Goal: Contribute content: Add original content to the website for others to see

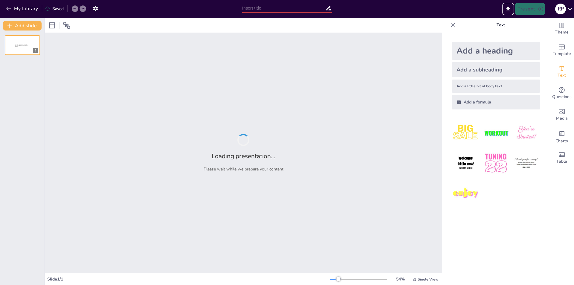
type input "Fuentes del Derecho y su Estructura Jerárquica"
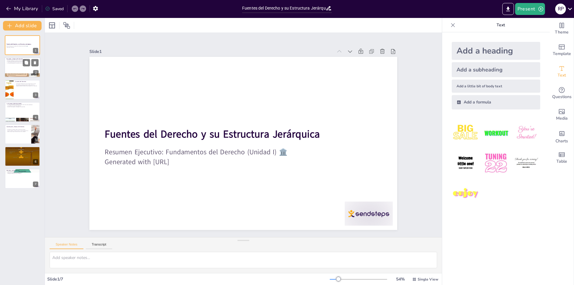
click at [14, 71] on div at bounding box center [22, 67] width 36 height 20
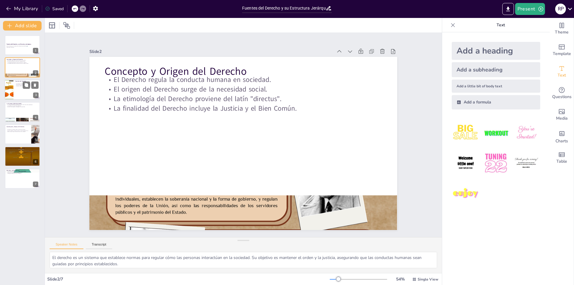
click at [24, 92] on div at bounding box center [22, 89] width 36 height 20
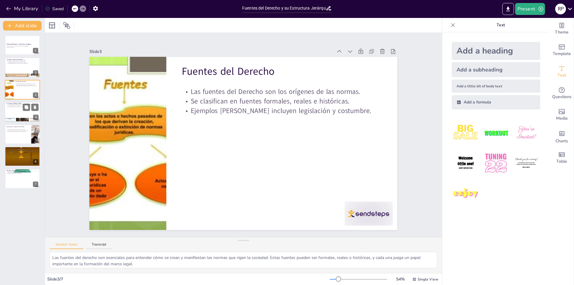
click at [13, 108] on div at bounding box center [22, 112] width 36 height 20
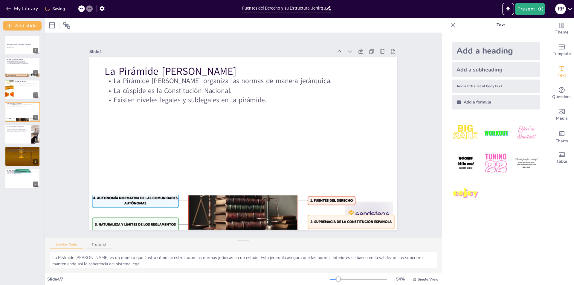
drag, startPoint x: 21, startPoint y: 133, endPoint x: 13, endPoint y: 148, distance: 16.8
click at [19, 134] on div at bounding box center [22, 134] width 35 height 20
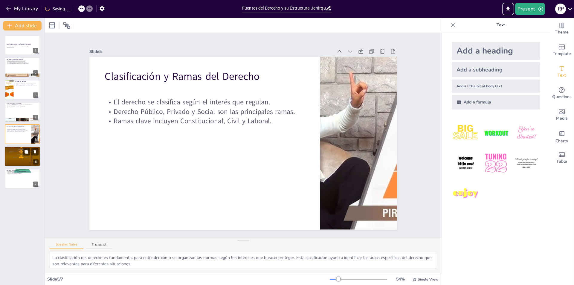
click at [20, 162] on div at bounding box center [22, 156] width 36 height 27
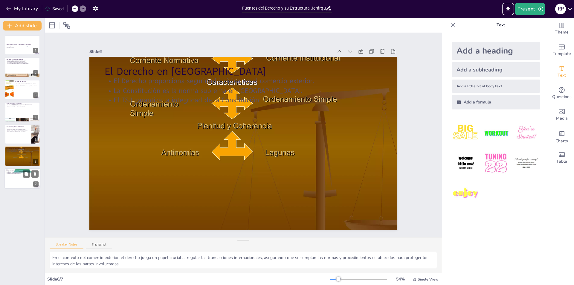
click at [15, 170] on p "Rol de la Jurisprudencia" at bounding box center [22, 170] width 32 height 2
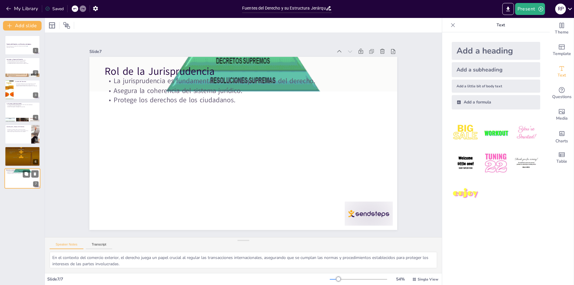
type textarea "La jurisprudencia juega un papel crucial en cómo se interpretan y aplican las n…"
click at [20, 53] on div at bounding box center [22, 45] width 36 height 20
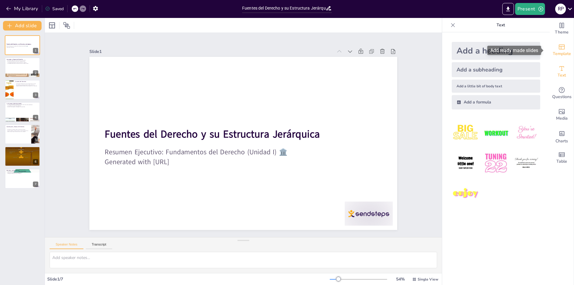
click at [564, 50] on span "Template" at bounding box center [561, 53] width 18 height 7
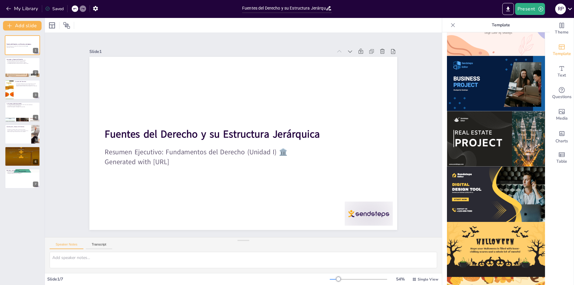
scroll to position [506, 0]
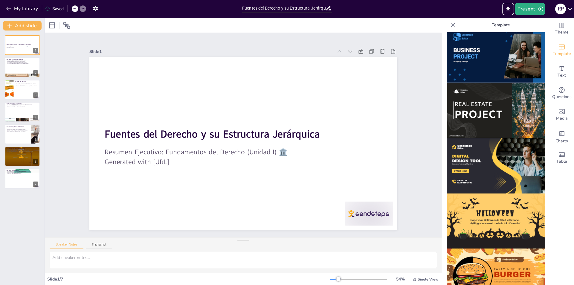
click at [485, 53] on img at bounding box center [496, 54] width 98 height 55
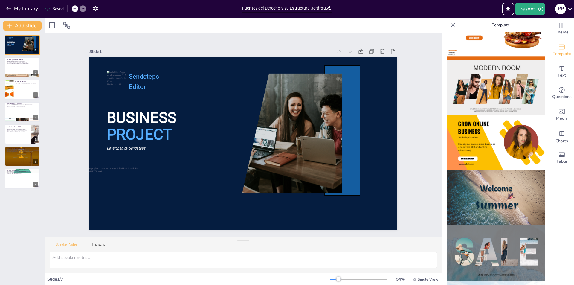
scroll to position [0, 0]
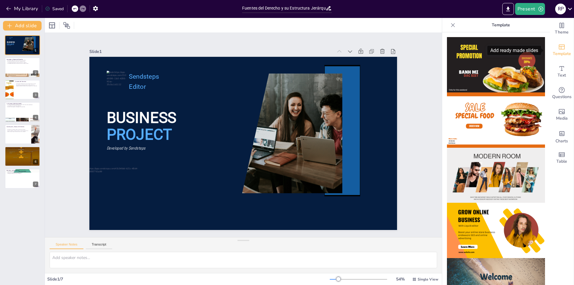
click at [559, 47] on icon "Add ready made slides" at bounding box center [561, 46] width 7 height 7
click at [559, 23] on icon "Change the overall theme" at bounding box center [561, 25] width 4 height 5
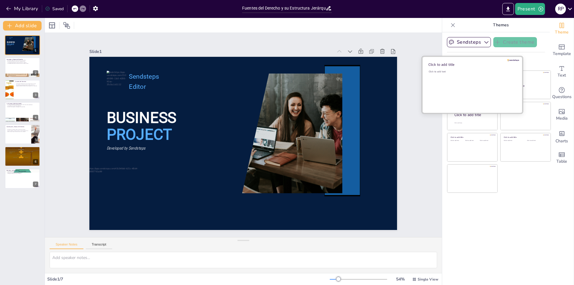
click at [466, 91] on div "Click to add text" at bounding box center [470, 88] width 85 height 37
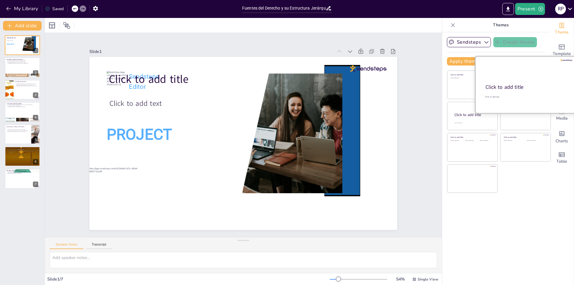
click at [520, 88] on div "Click to add title" at bounding box center [524, 87] width 79 height 7
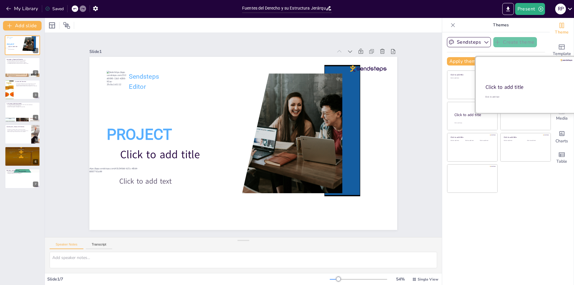
drag, startPoint x: 471, startPoint y: 111, endPoint x: 474, endPoint y: 112, distance: 3.0
click at [475, 112] on div "Click to add title Click to add text" at bounding box center [525, 84] width 100 height 56
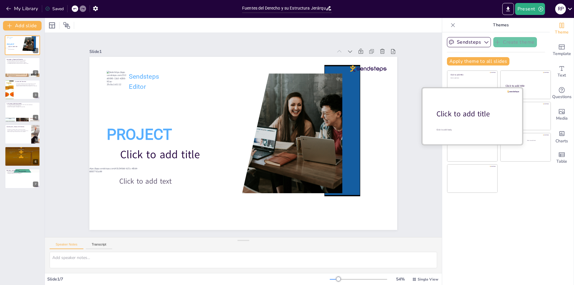
click at [456, 121] on div at bounding box center [472, 116] width 100 height 56
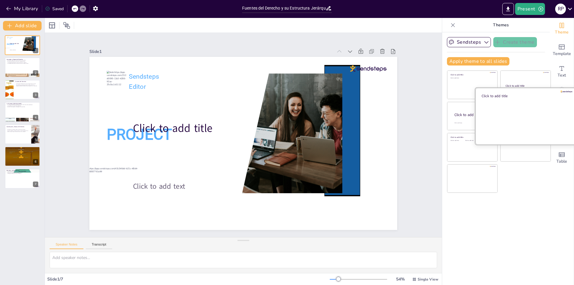
click at [506, 114] on div at bounding box center [525, 116] width 100 height 56
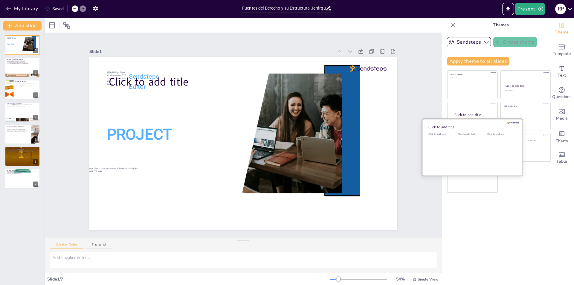
click at [463, 175] on div "Click to add title Click to add text Click to add text Click to add text" at bounding box center [472, 147] width 100 height 56
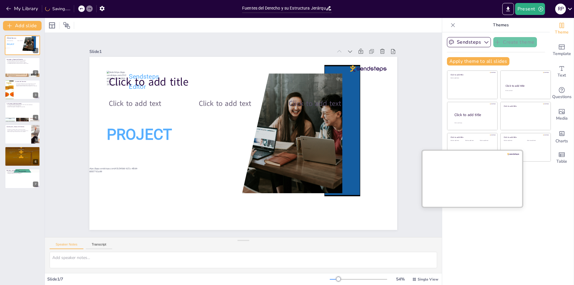
click at [468, 182] on div at bounding box center [472, 178] width 100 height 56
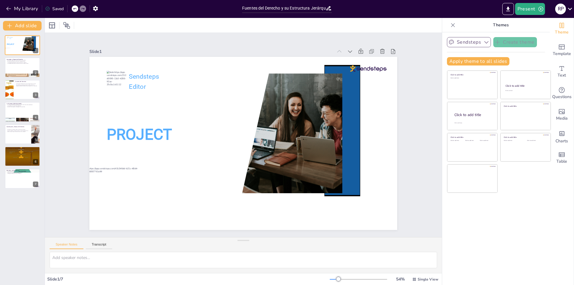
click at [483, 39] on icon "button" at bounding box center [486, 42] width 6 height 6
click at [476, 60] on span "Sendsteps" at bounding box center [473, 63] width 27 height 6
click at [483, 60] on button "Apply theme to all slides" at bounding box center [478, 61] width 62 height 8
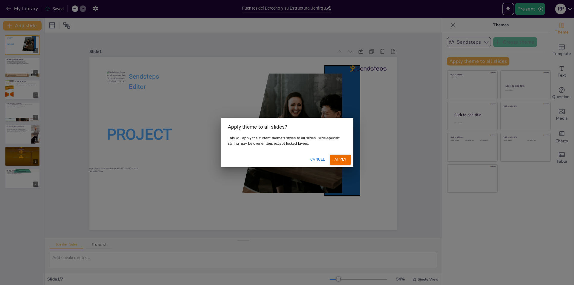
click at [503, 46] on div "Apply theme to all slides? This will apply the current theme's styles to all sl…" at bounding box center [287, 142] width 574 height 285
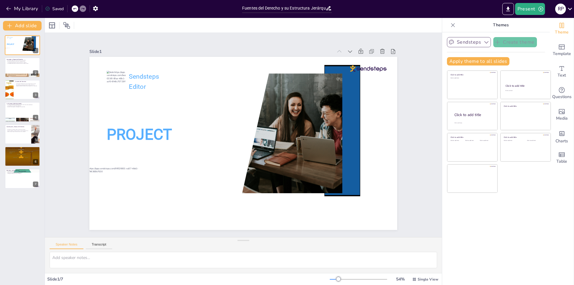
click at [508, 48] on div "Sendsteps Create theme Apply theme to all slides Click to add title Click to ad…" at bounding box center [496, 53] width 98 height 33
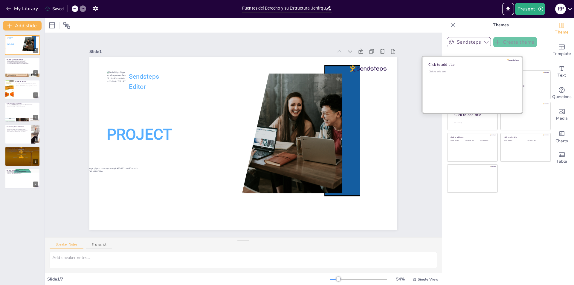
drag, startPoint x: 486, startPoint y: 75, endPoint x: 487, endPoint y: 71, distance: 4.0
click at [485, 75] on div "Click to add text" at bounding box center [470, 88] width 85 height 37
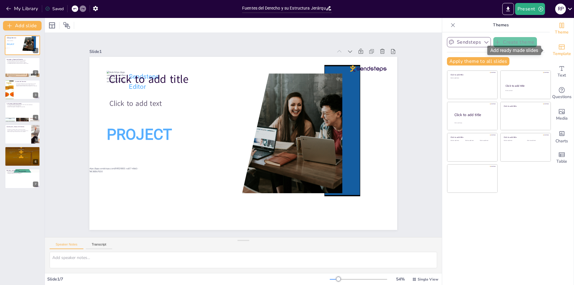
click at [562, 47] on div "Template" at bounding box center [561, 50] width 24 height 22
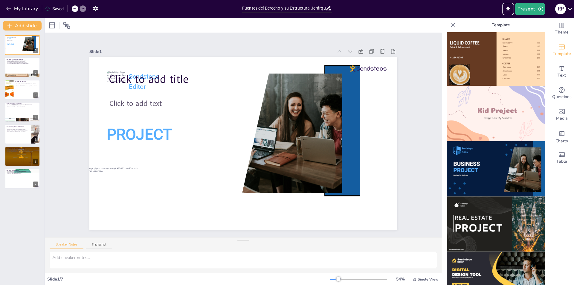
scroll to position [448, 0]
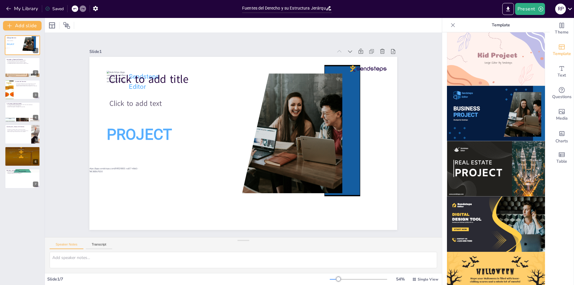
click at [478, 106] on img at bounding box center [496, 113] width 98 height 55
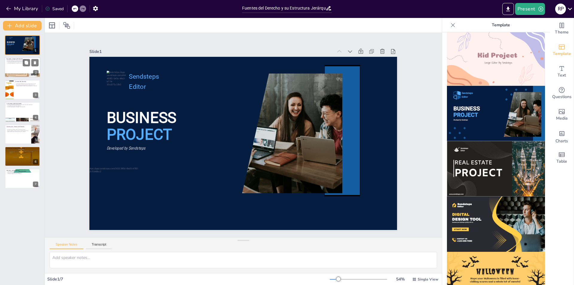
click at [19, 69] on div at bounding box center [22, 67] width 36 height 20
type textarea "El derecho es un sistema que establece normas para regular cómo las personas in…"
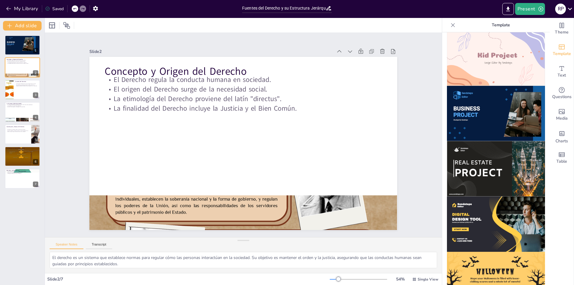
drag, startPoint x: 475, startPoint y: 95, endPoint x: 454, endPoint y: 101, distance: 22.0
click at [474, 96] on img at bounding box center [496, 113] width 98 height 55
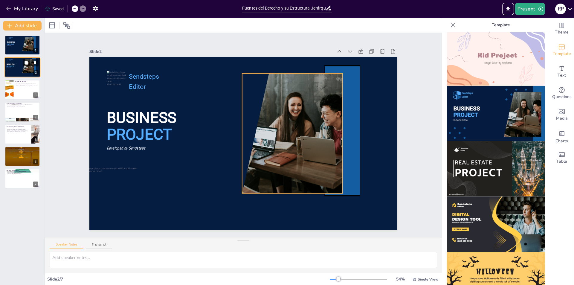
click at [26, 73] on div at bounding box center [27, 66] width 21 height 14
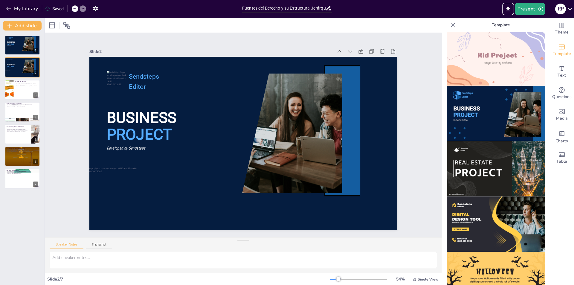
click at [498, 147] on img at bounding box center [496, 168] width 98 height 55
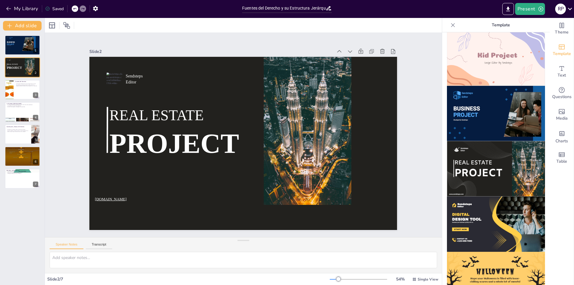
click at [494, 109] on img at bounding box center [496, 113] width 98 height 55
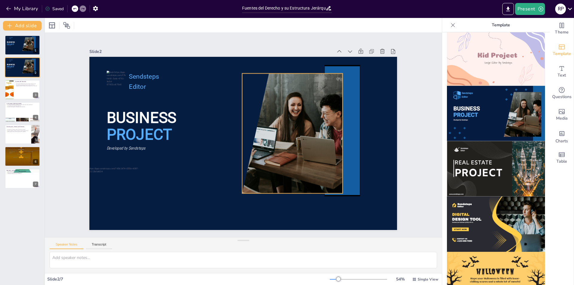
click at [300, 93] on div at bounding box center [286, 133] width 180 height 120
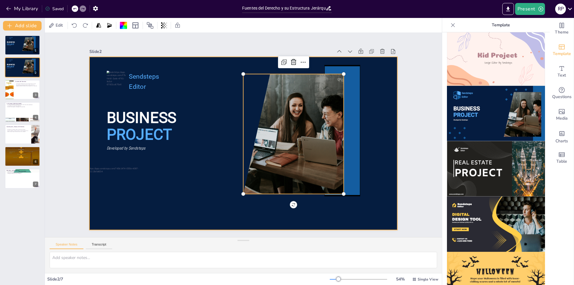
click at [385, 70] on div at bounding box center [242, 143] width 324 height 204
